Goal: Task Accomplishment & Management: Use online tool/utility

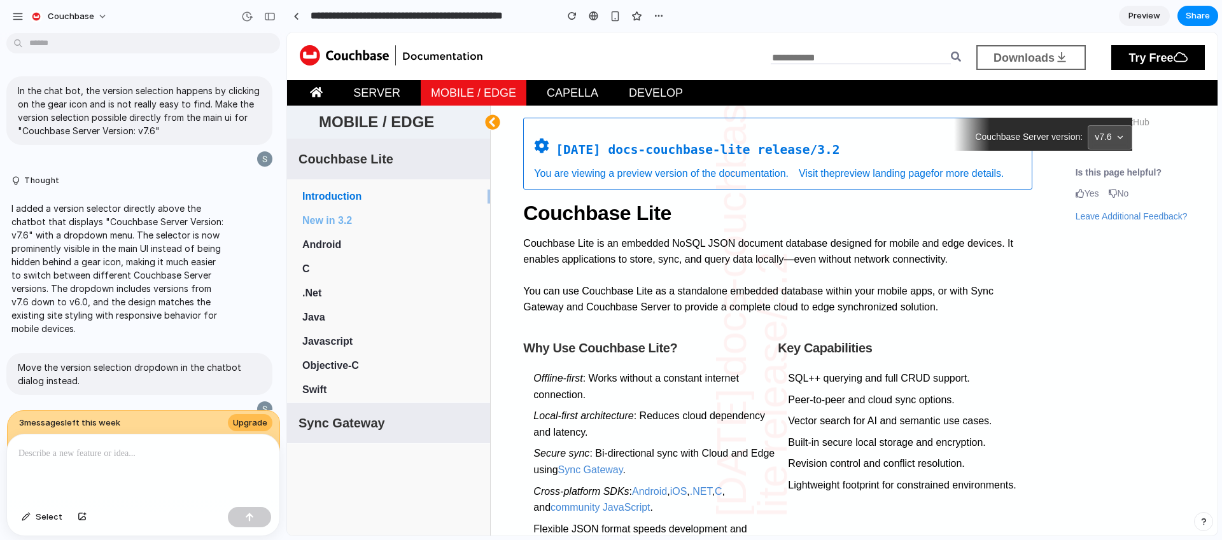
scroll to position [1597, 0]
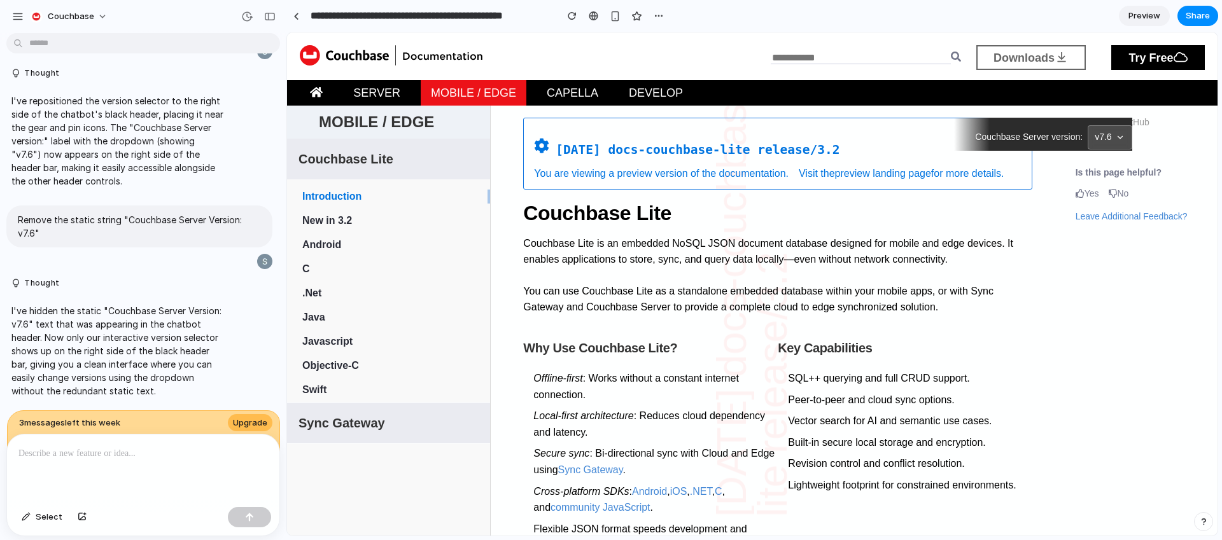
scroll to position [1523, 0]
click at [146, 484] on div at bounding box center [143, 468] width 272 height 67
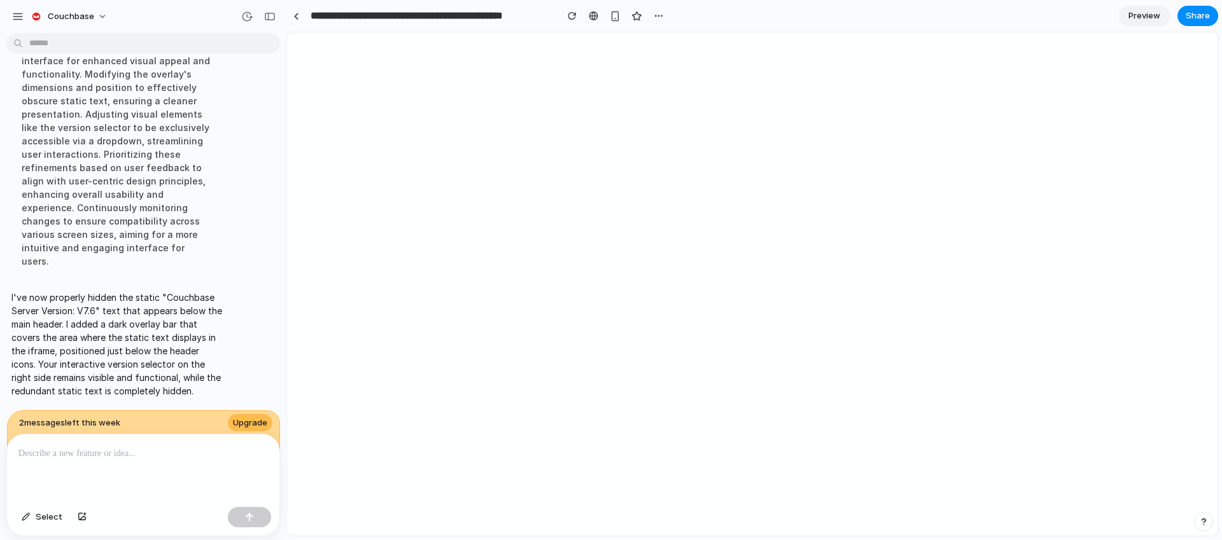
scroll to position [0, 0]
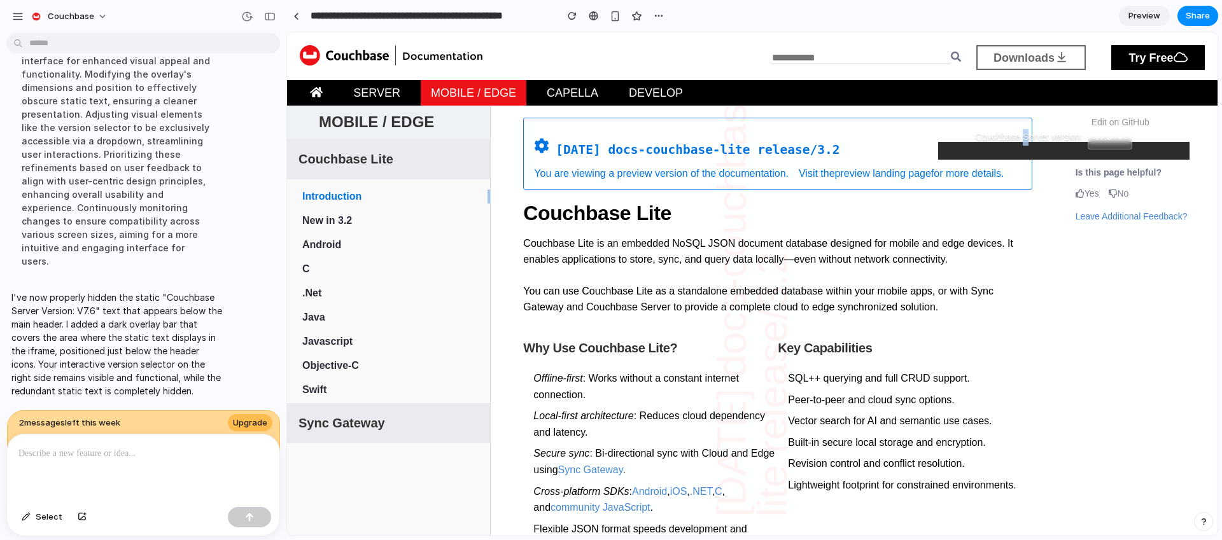
drag, startPoint x: 1013, startPoint y: 140, endPoint x: 1017, endPoint y: 132, distance: 9.1
click at [1017, 132] on span "Couchbase Server version:" at bounding box center [1029, 137] width 108 height 17
drag, startPoint x: 1015, startPoint y: 132, endPoint x: 1017, endPoint y: 146, distance: 14.8
click at [1017, 146] on div "Couchbase Server version: v7.6" at bounding box center [1053, 137] width 157 height 24
click at [1038, 134] on span "Couchbase Server version:" at bounding box center [1029, 137] width 108 height 17
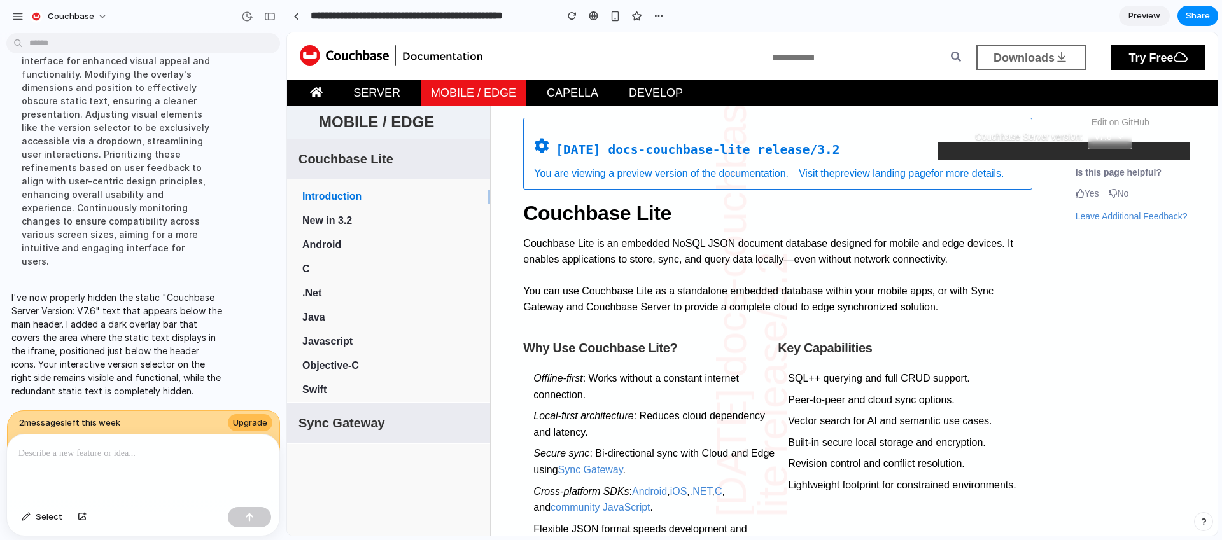
click at [1116, 134] on icon at bounding box center [1120, 137] width 9 height 9
click at [1104, 131] on button "v7.6" at bounding box center [1110, 137] width 45 height 24
